Goal: Information Seeking & Learning: Understand process/instructions

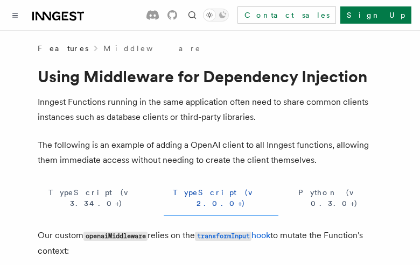
click at [74, 193] on button "TypeScript (v 3.34.0+)" at bounding box center [96, 198] width 117 height 35
click at [164, 193] on button "TypeScript (v 2.0.0+)" at bounding box center [221, 198] width 115 height 35
click at [287, 193] on button "Python (v 0.3.0+)" at bounding box center [334, 198] width 95 height 35
